Goal: Book appointment/travel/reservation

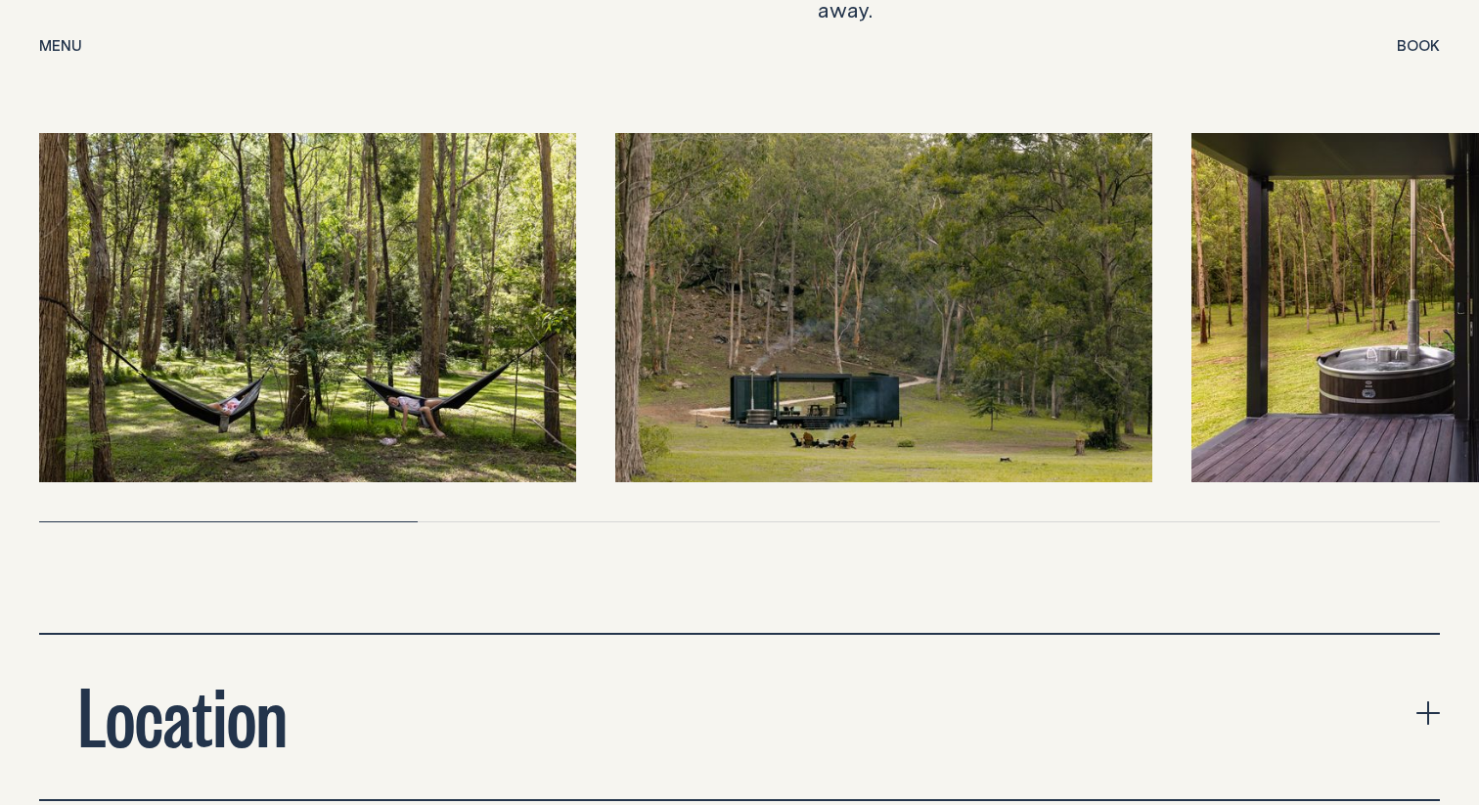
scroll to position [6447, 0]
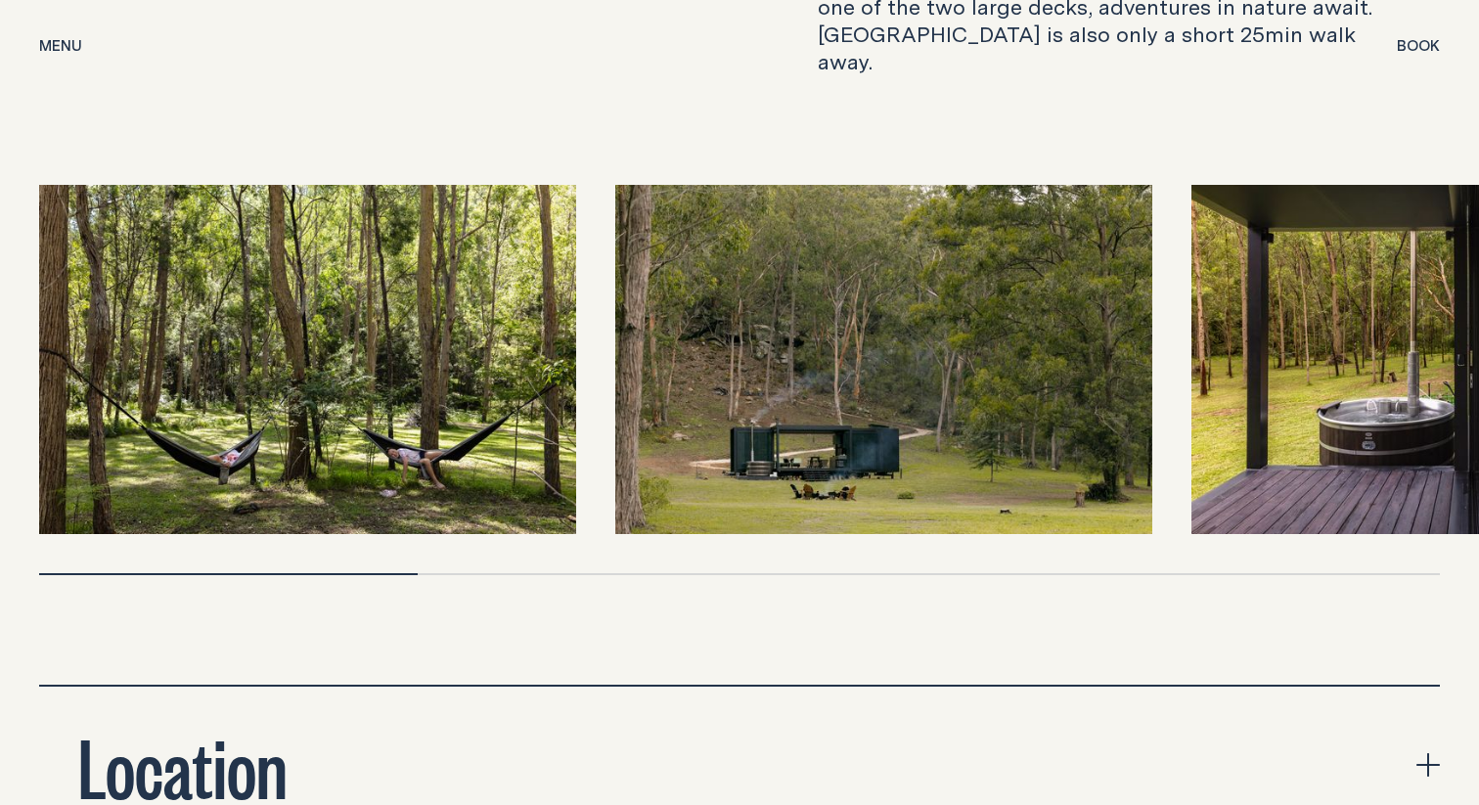
click at [1425, 753] on icon "expand accordion" at bounding box center [1427, 764] width 23 height 23
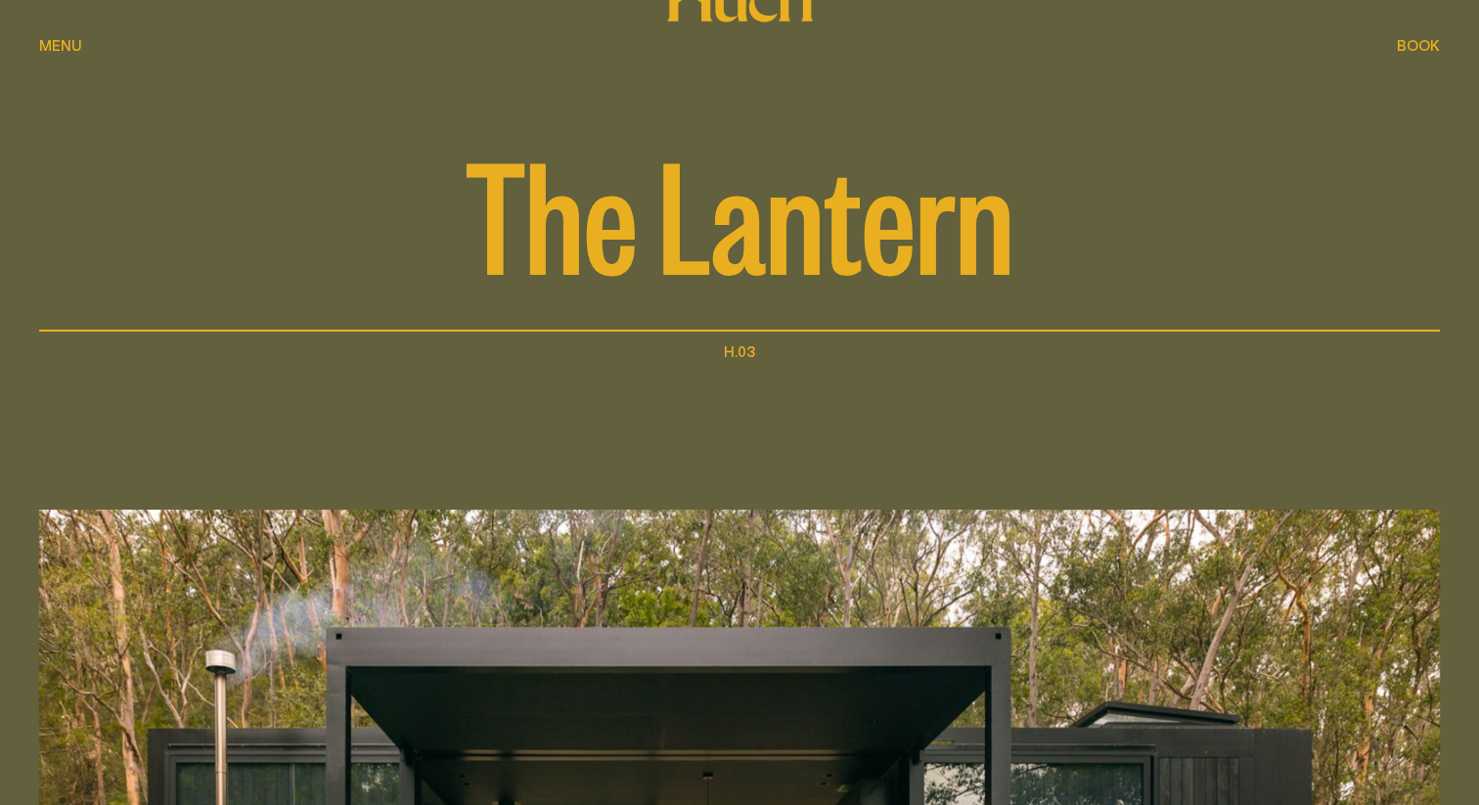
scroll to position [0, 0]
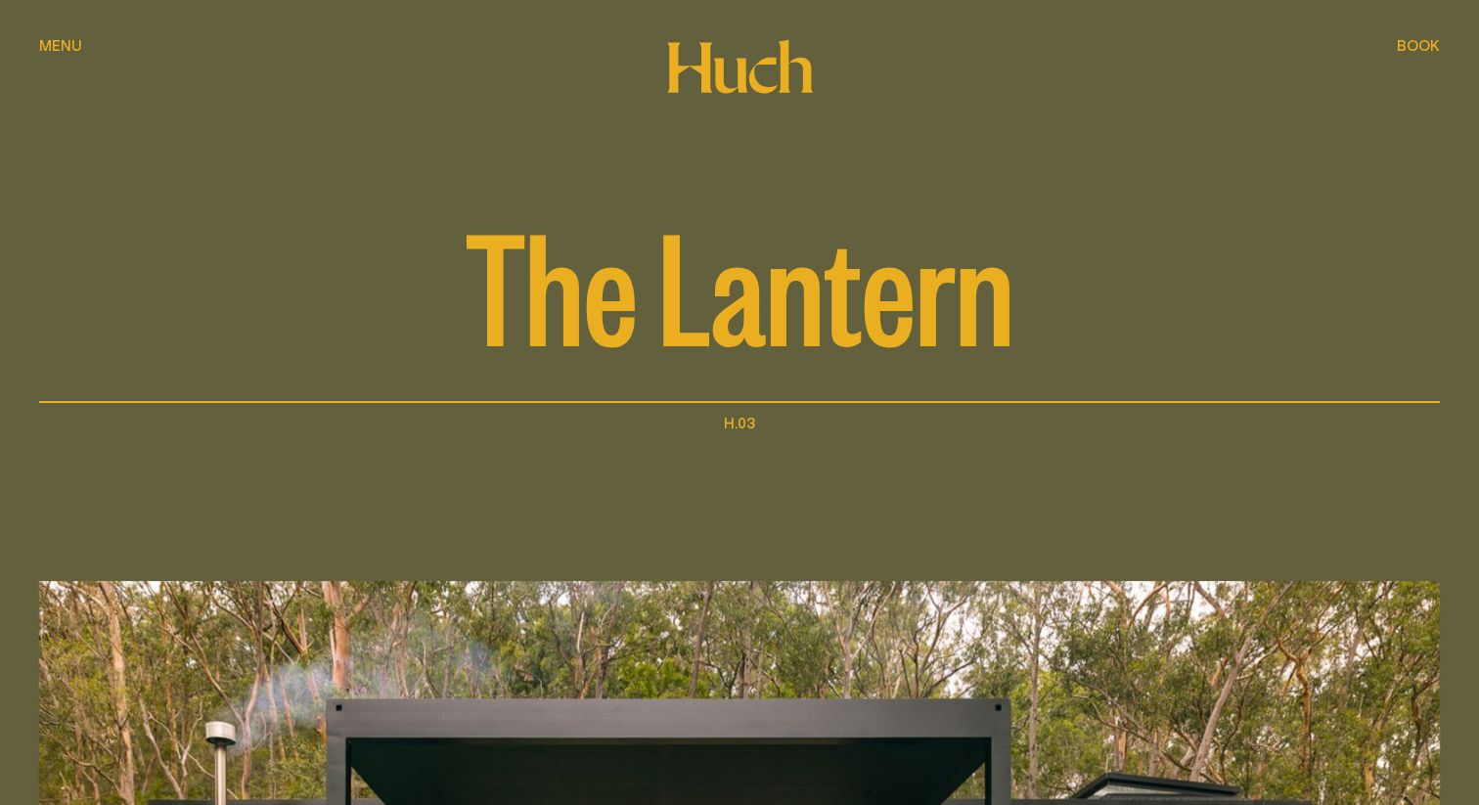
click at [1411, 46] on span "Book" at bounding box center [1418, 45] width 43 height 15
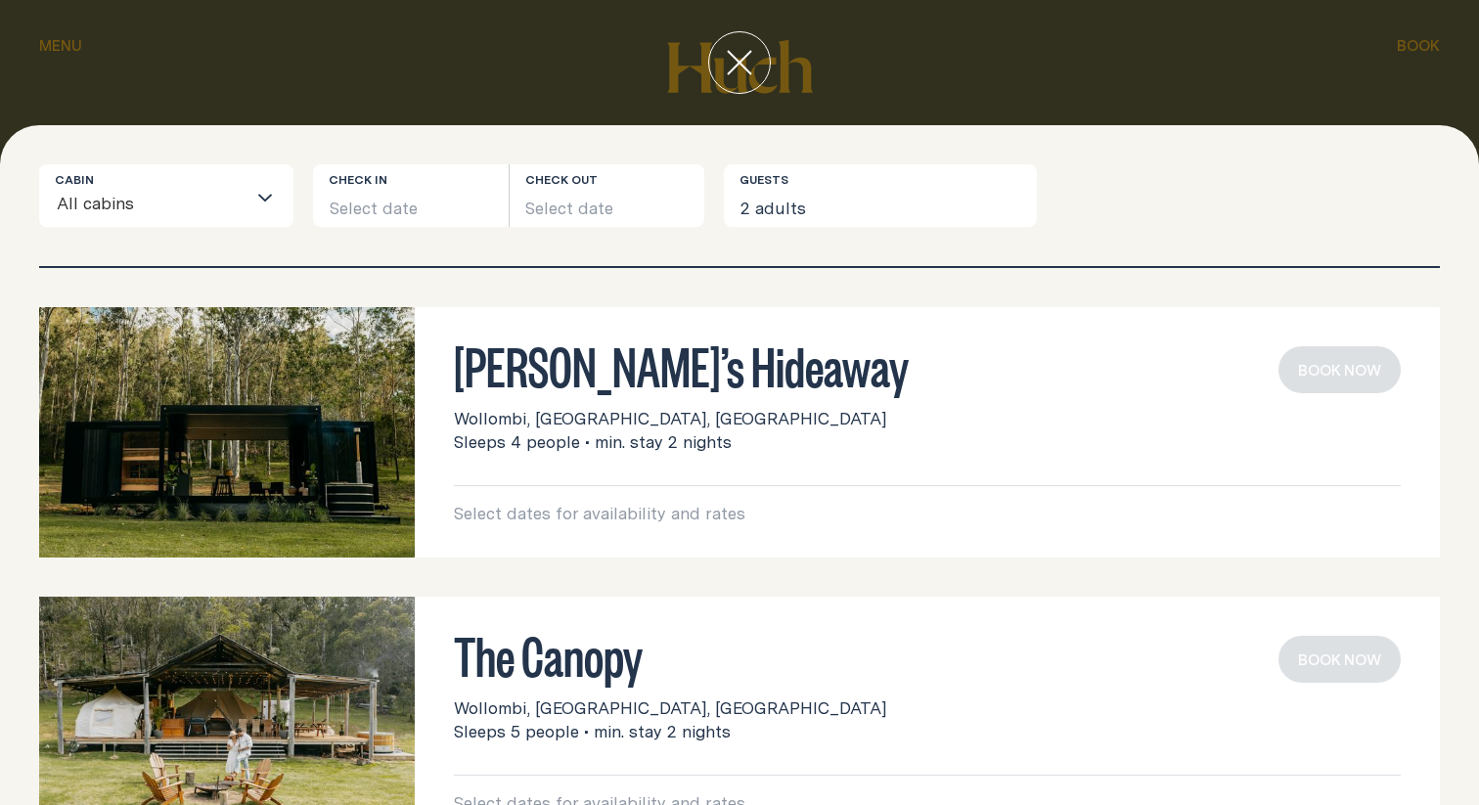
click at [67, 44] on div at bounding box center [739, 62] width 1479 height 125
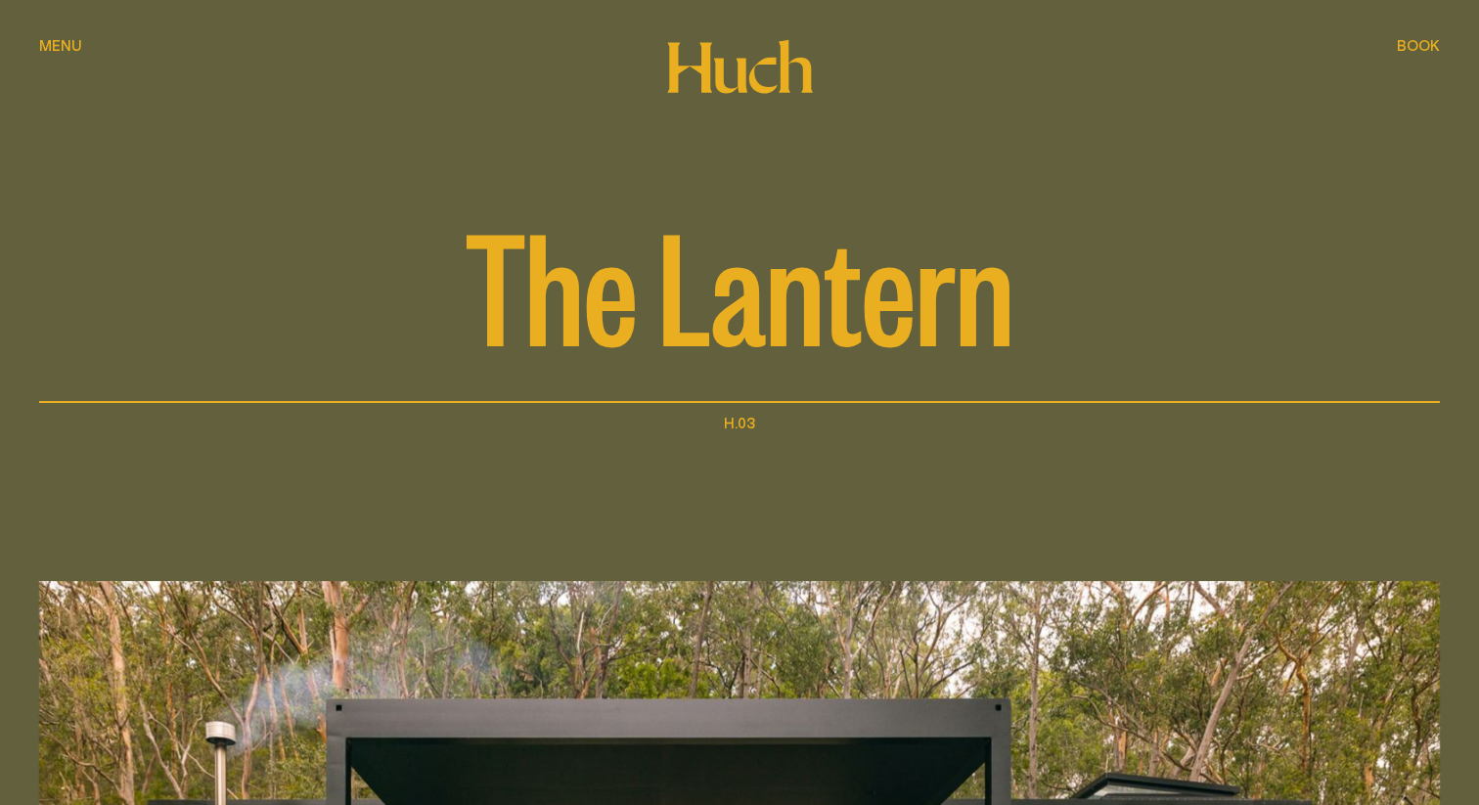
click at [67, 53] on span "Menu" at bounding box center [60, 60] width 43 height 15
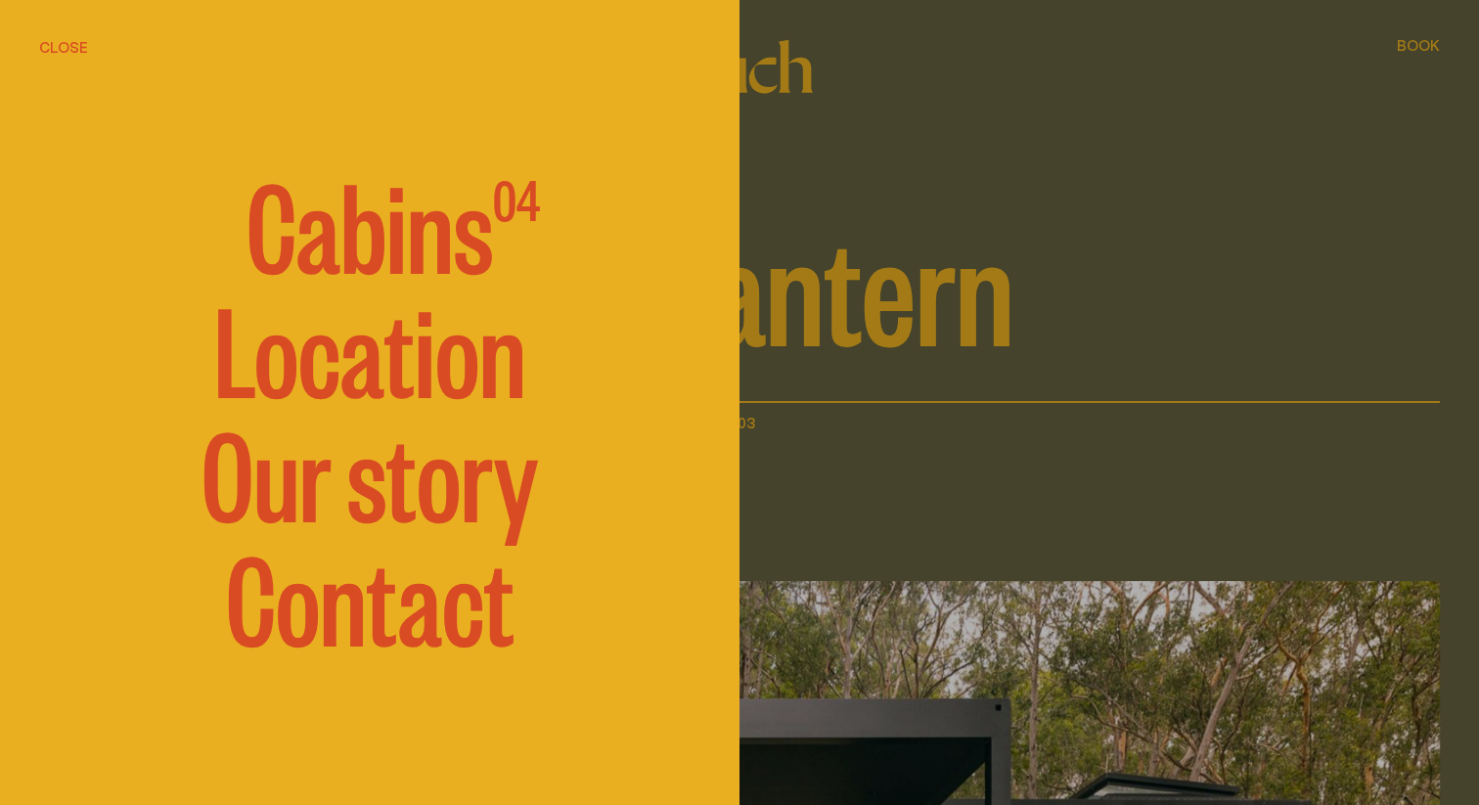
click at [452, 255] on span "Cabins" at bounding box center [369, 221] width 246 height 117
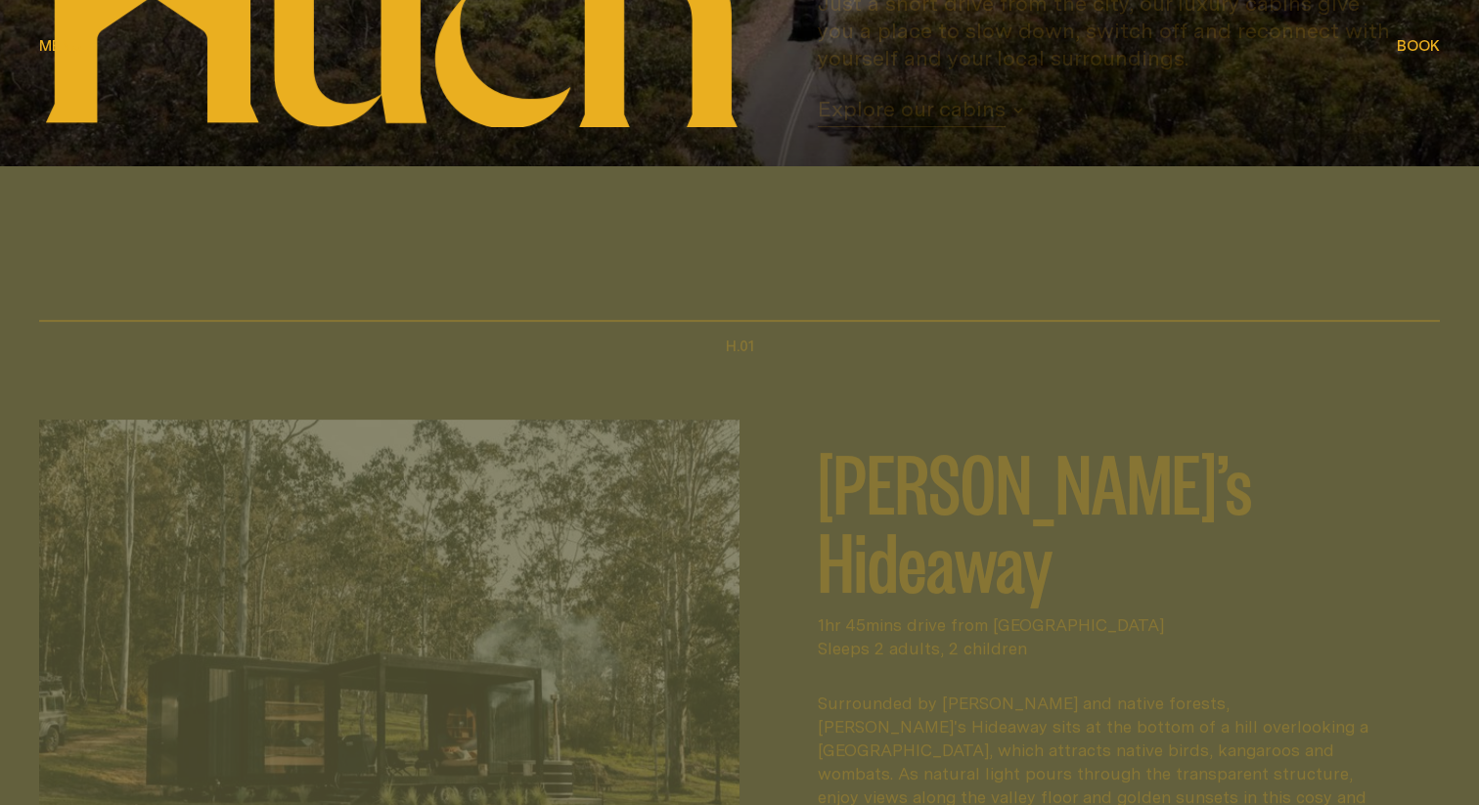
scroll to position [938, 0]
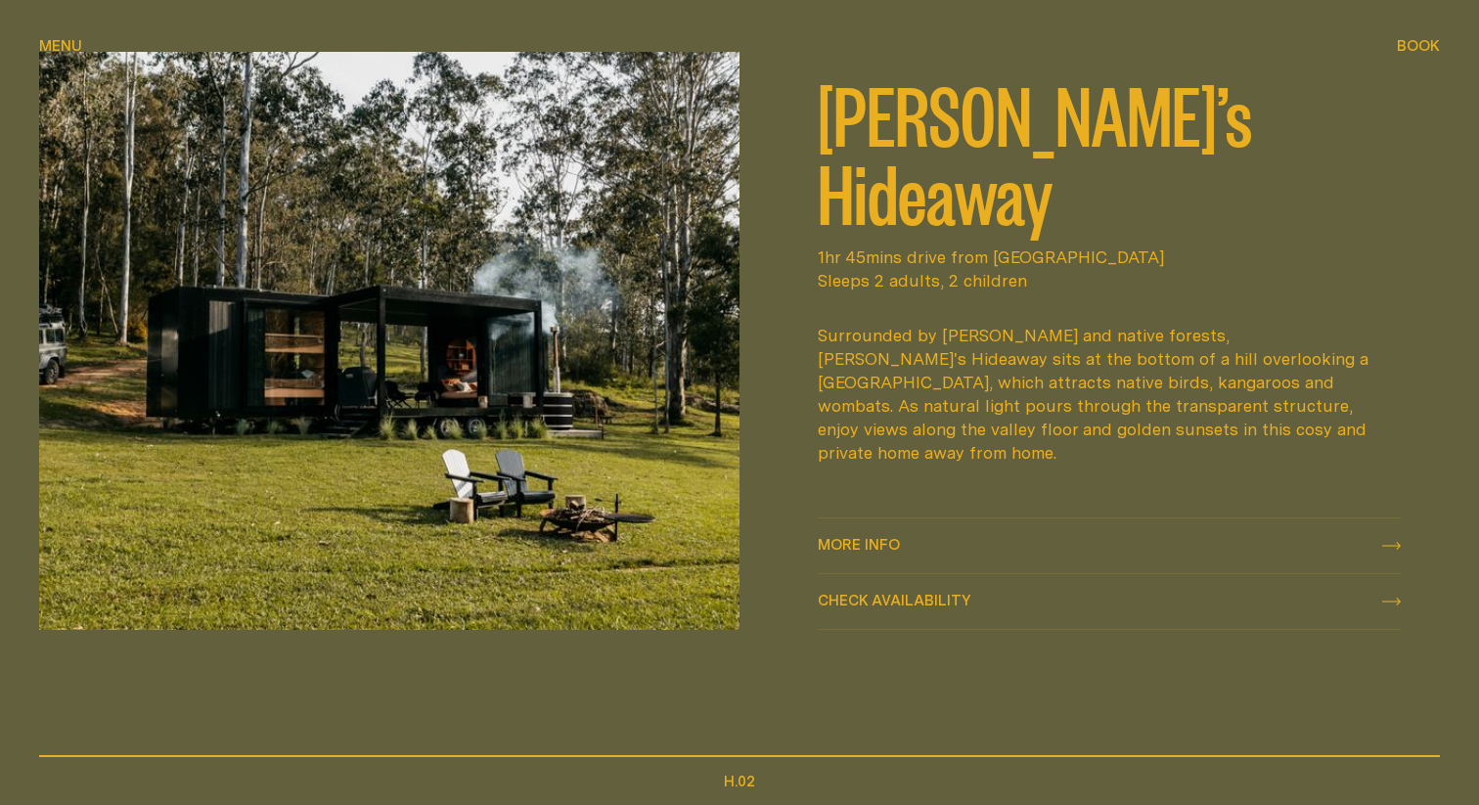
click at [1032, 550] on div "More info More info" at bounding box center [1109, 545] width 583 height 23
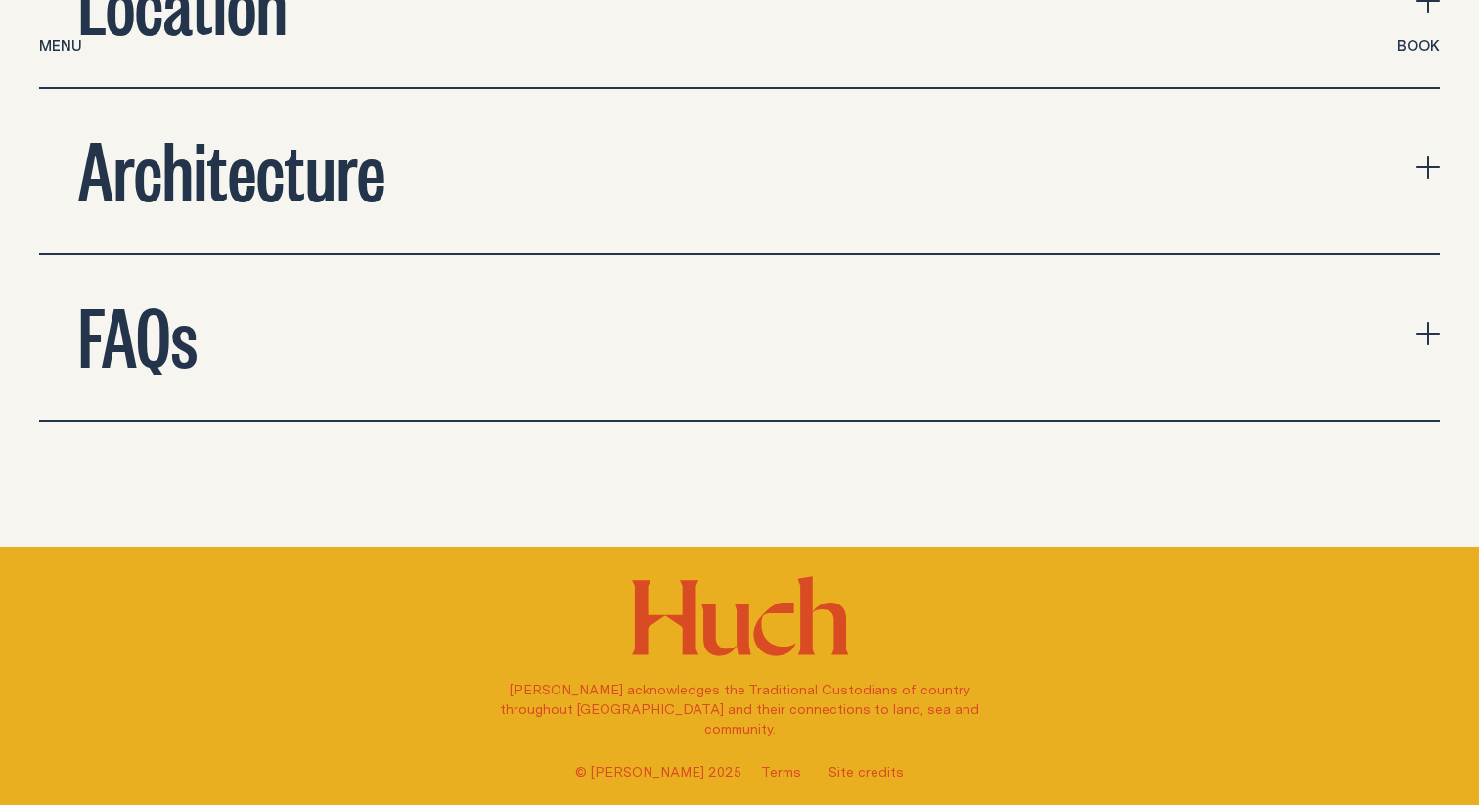
scroll to position [7172, 0]
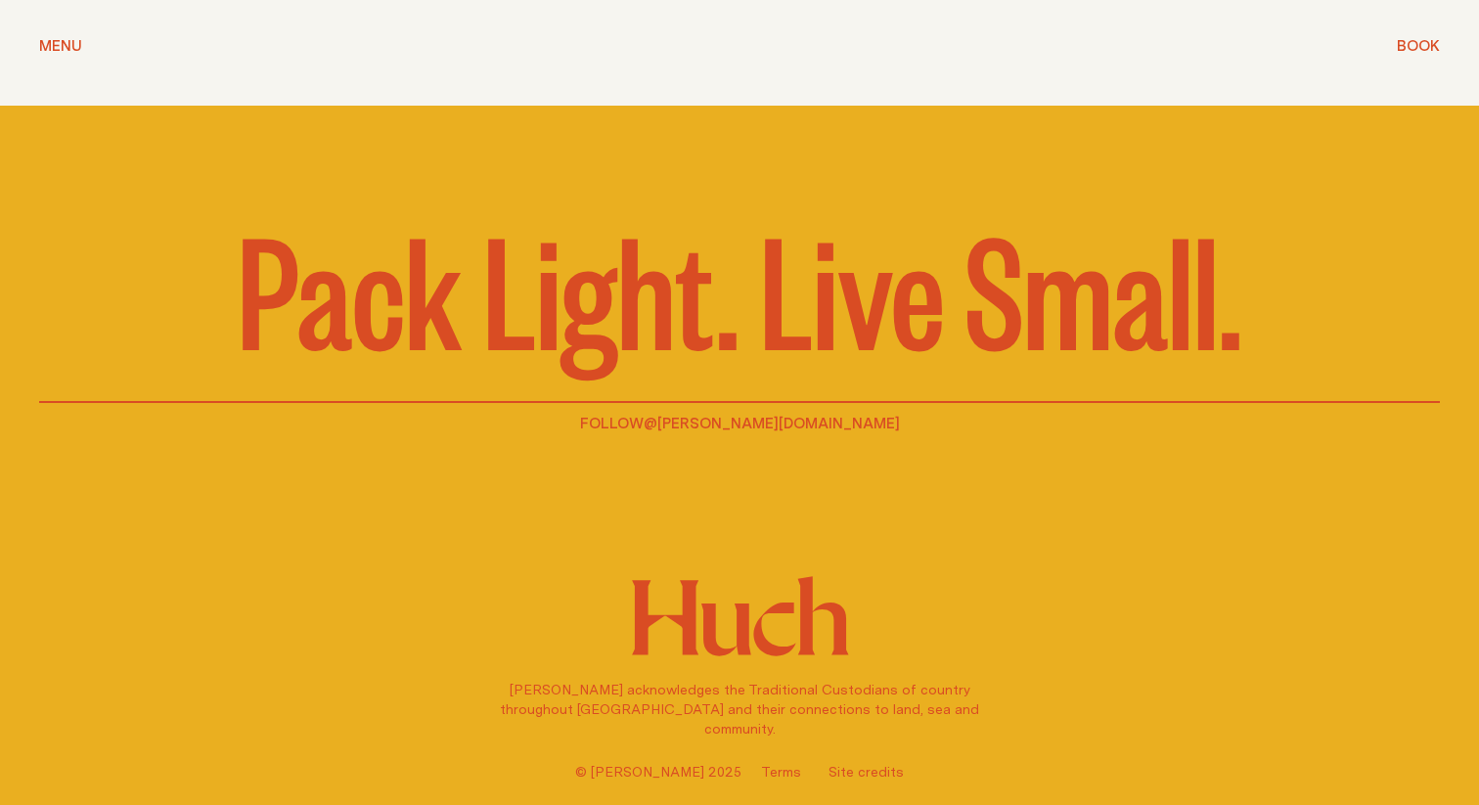
click at [757, 419] on link "@[PERSON_NAME][DOMAIN_NAME]" at bounding box center [772, 423] width 256 height 22
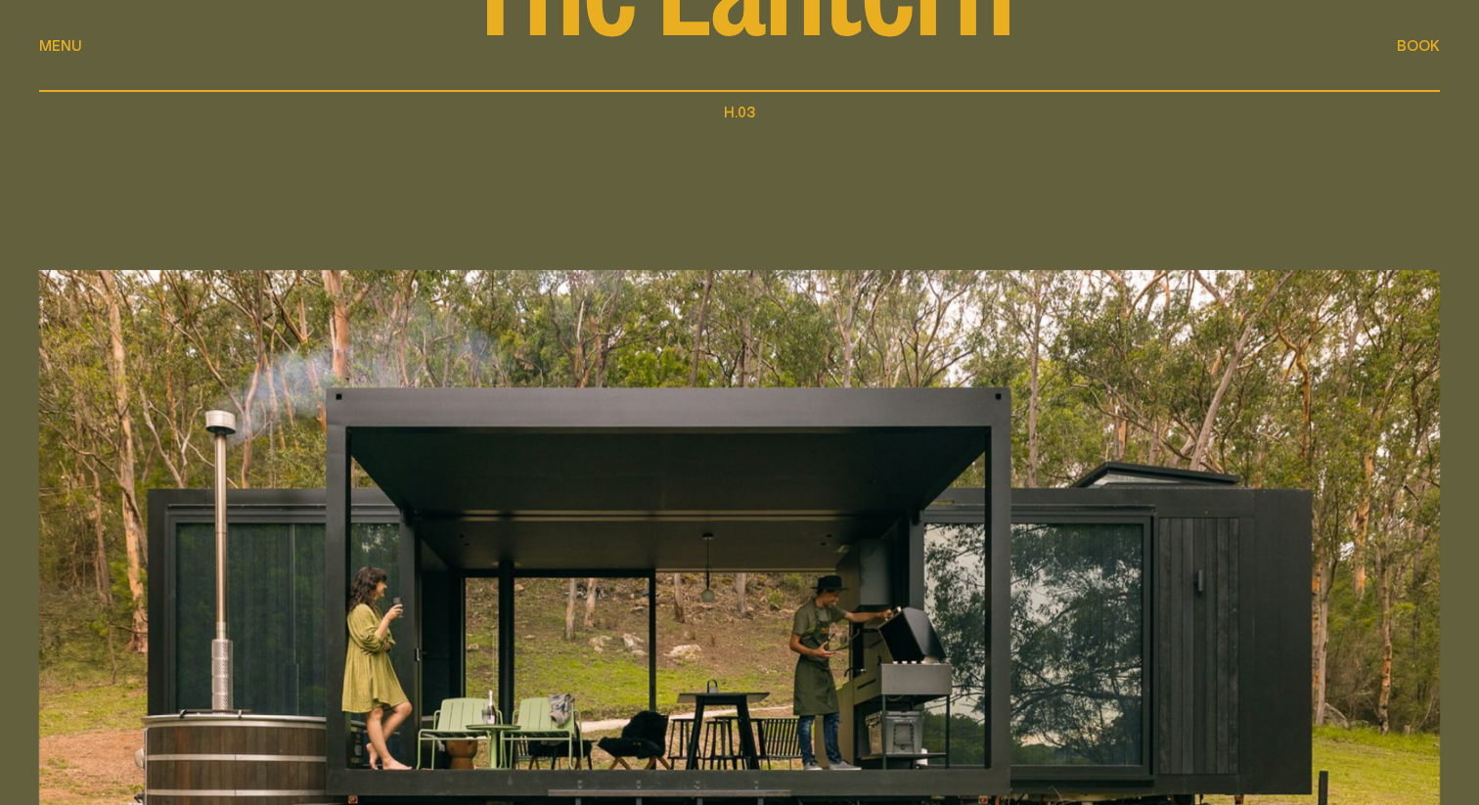
scroll to position [245, 0]
